Goal: Transaction & Acquisition: Purchase product/service

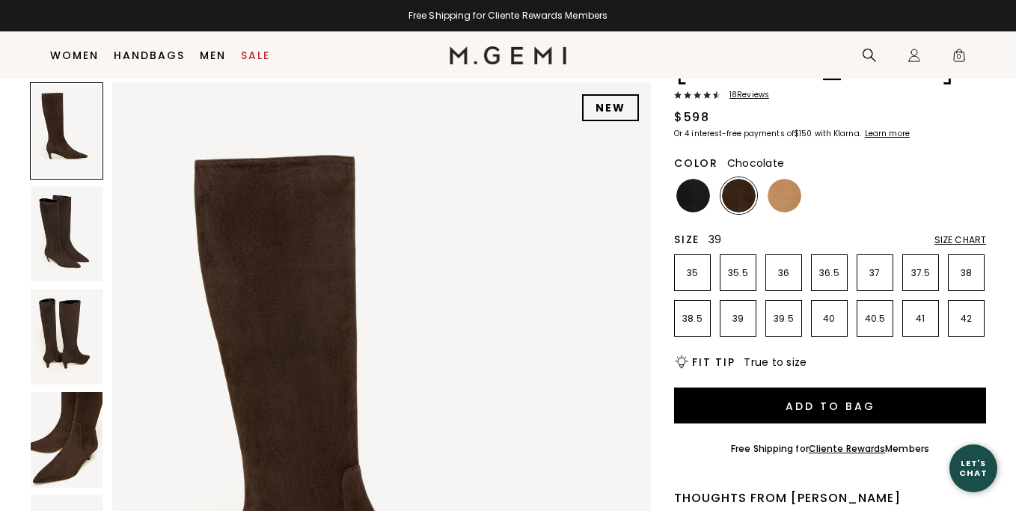
scroll to position [129, 0]
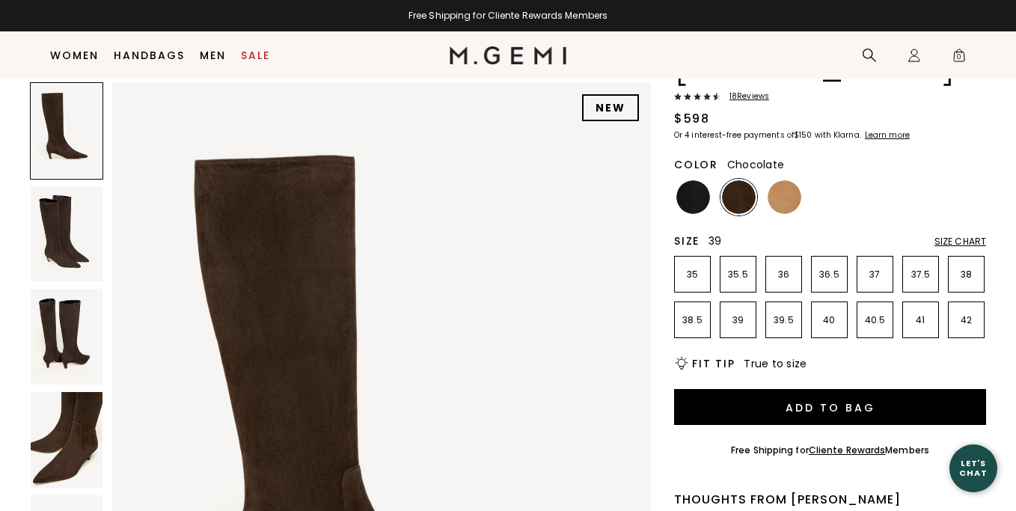
click at [732, 314] on p "39" at bounding box center [738, 320] width 35 height 12
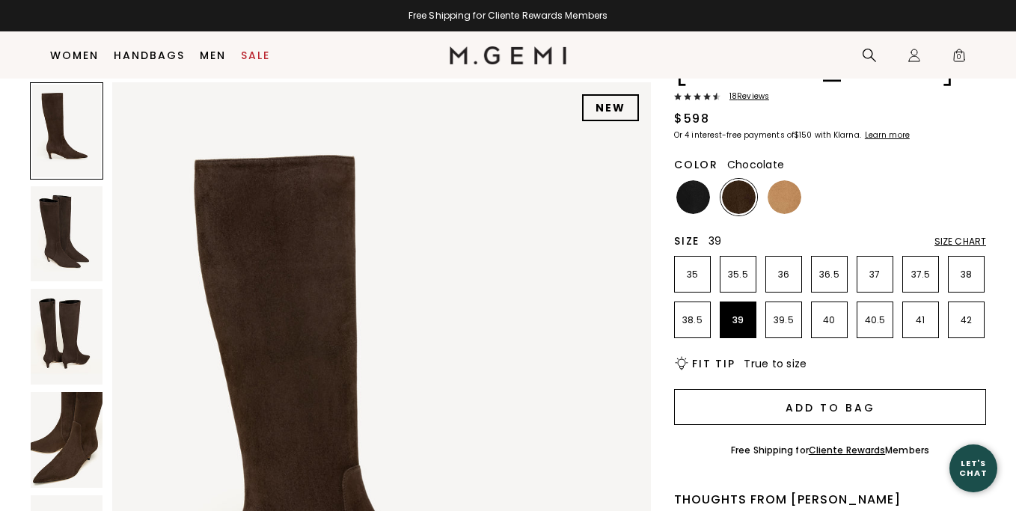
click at [824, 389] on button "Add to Bag" at bounding box center [830, 407] width 312 height 36
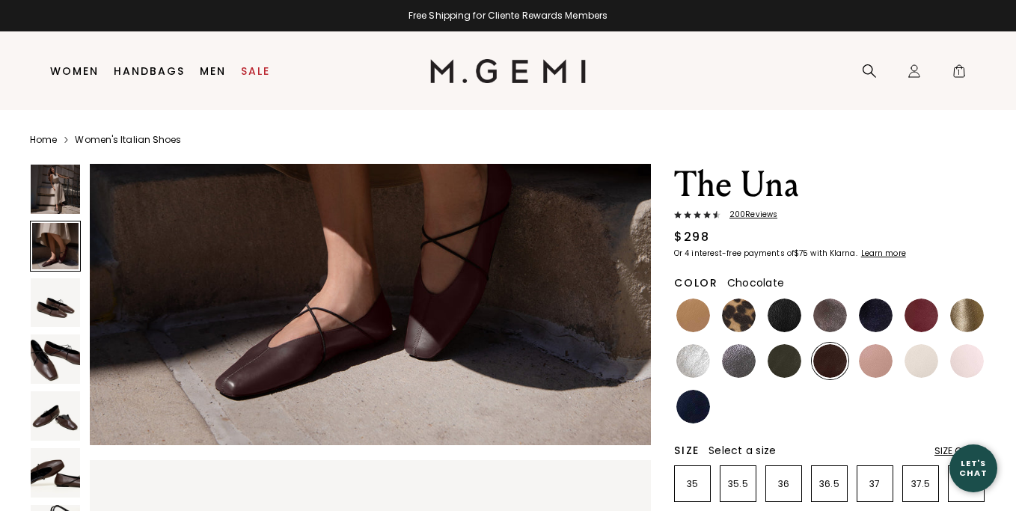
scroll to position [861, 0]
